Goal: Navigation & Orientation: Find specific page/section

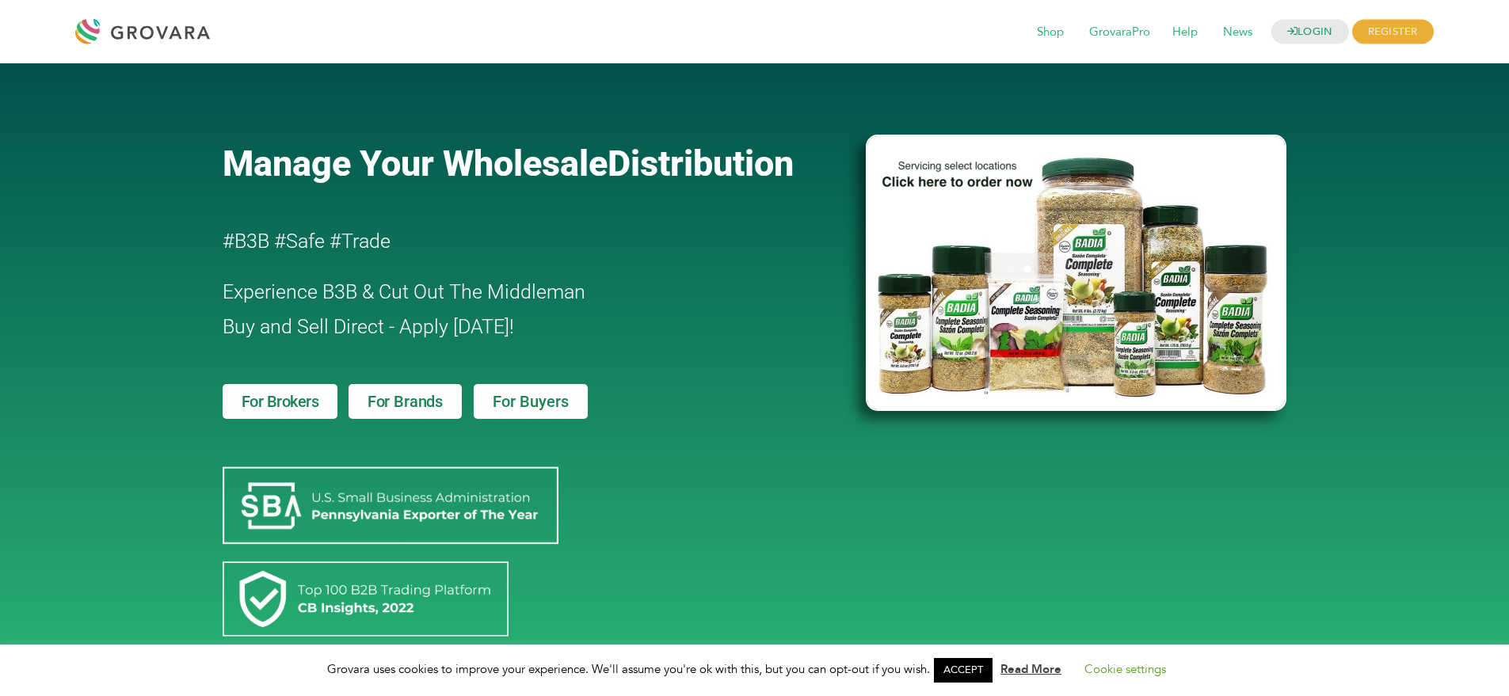
click at [918, 286] on img at bounding box center [1076, 273] width 421 height 276
click at [1040, 40] on span "Shop" at bounding box center [1050, 32] width 49 height 30
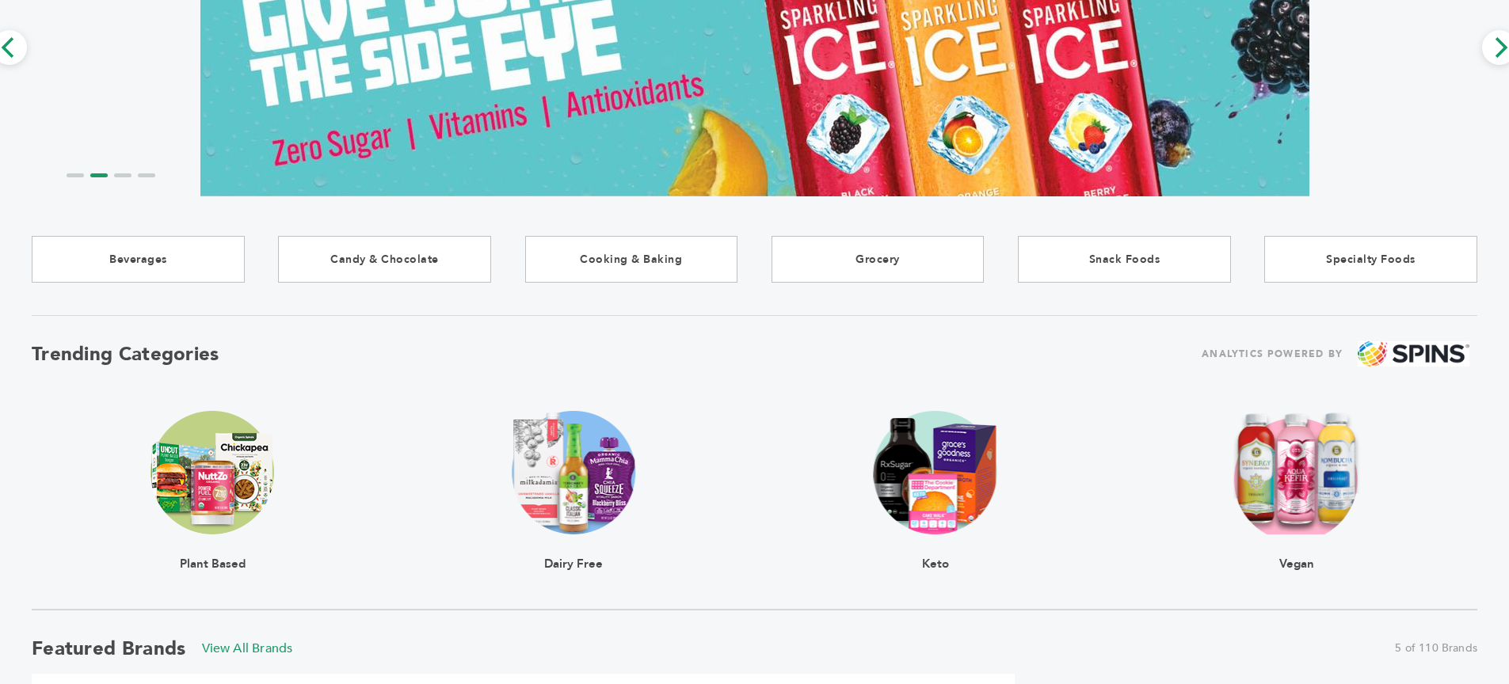
scroll to position [462, 0]
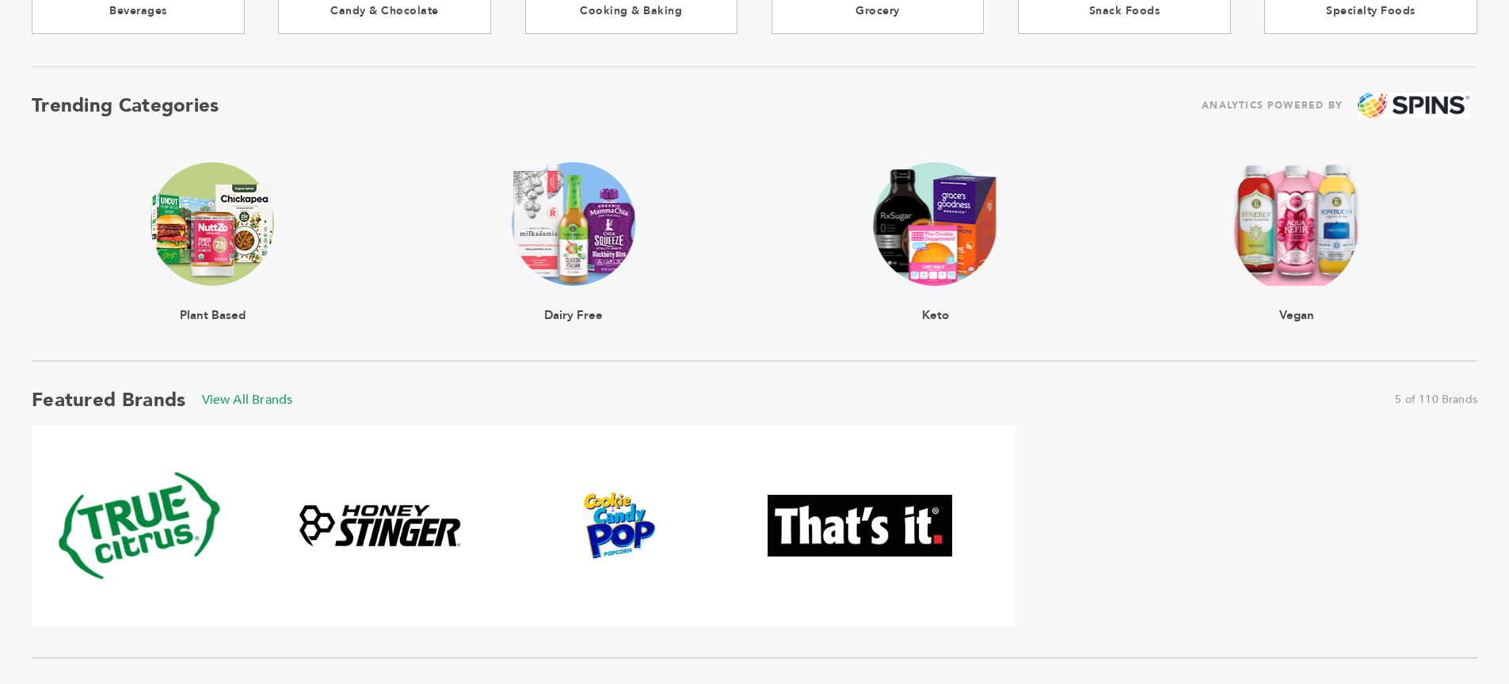
click at [262, 246] on img at bounding box center [212, 224] width 124 height 124
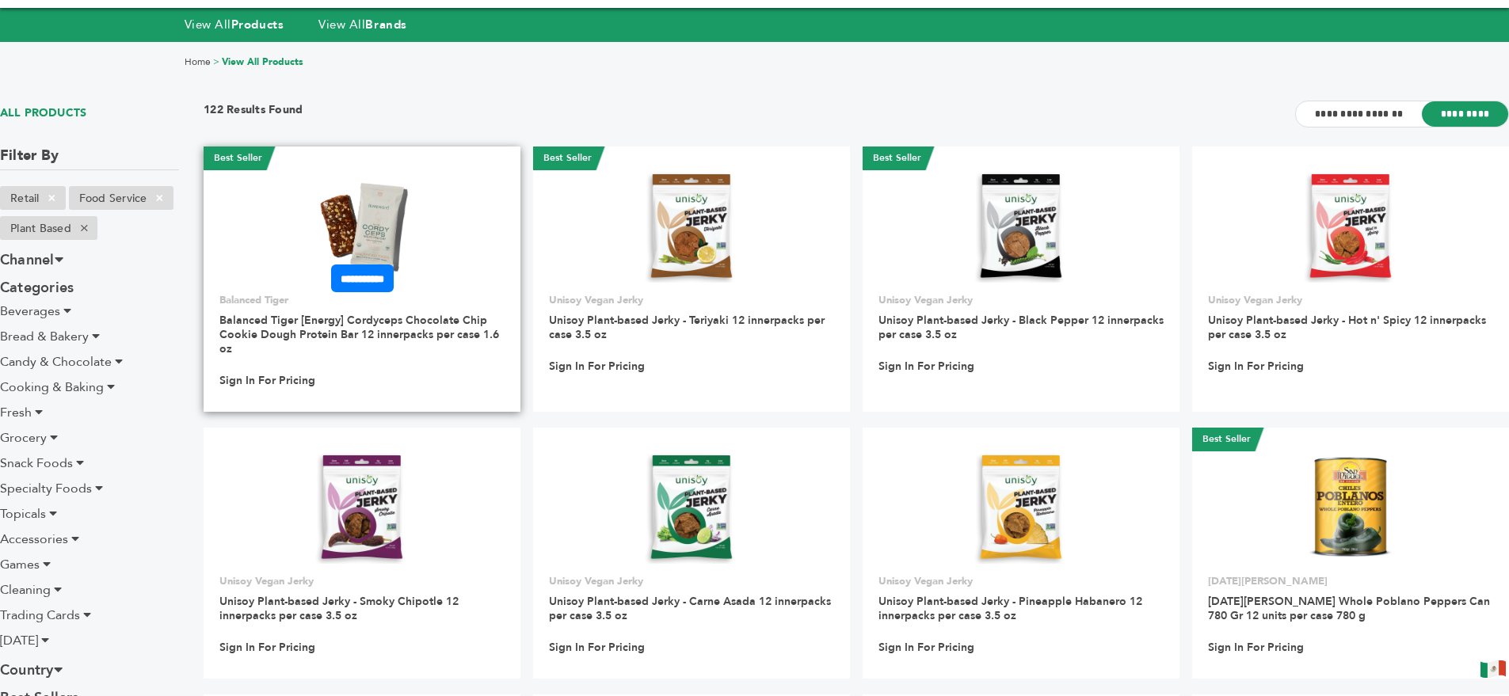
scroll to position [63, 0]
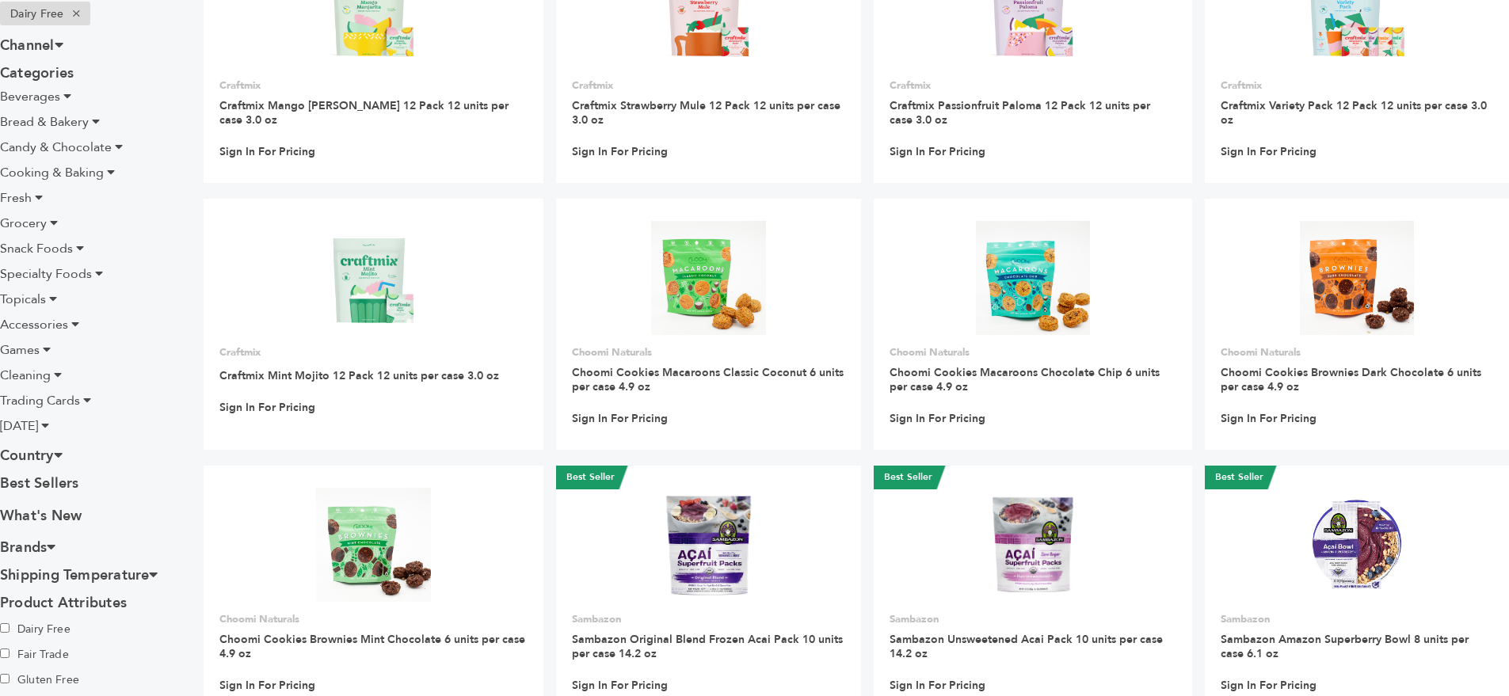
scroll to position [917, 0]
